Goal: Find specific page/section: Find specific page/section

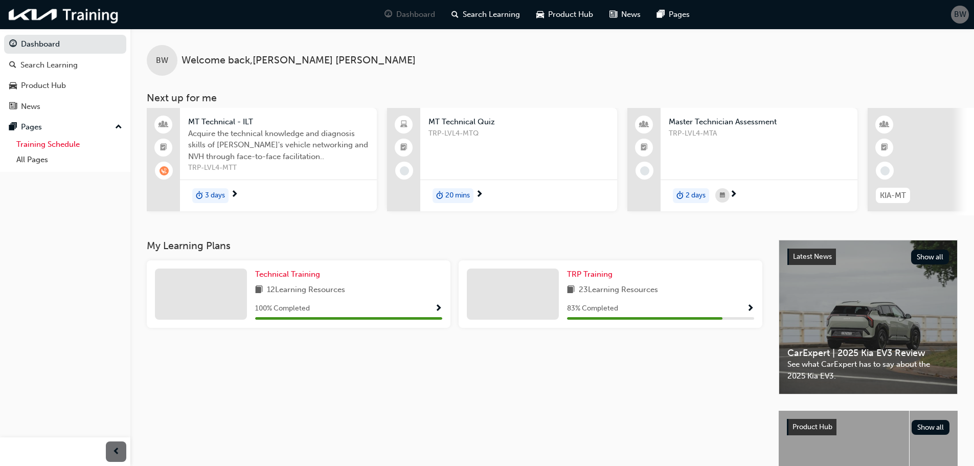
click at [63, 146] on link "Training Schedule" at bounding box center [69, 145] width 114 height 16
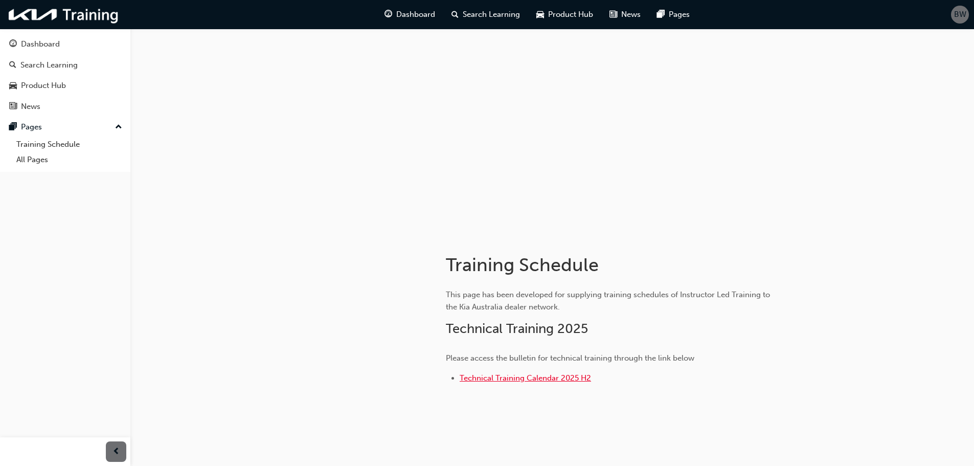
click at [553, 376] on span "Technical Training Calendar 2025 H2" at bounding box center [525, 377] width 131 height 9
